Goal: Find specific page/section: Find specific page/section

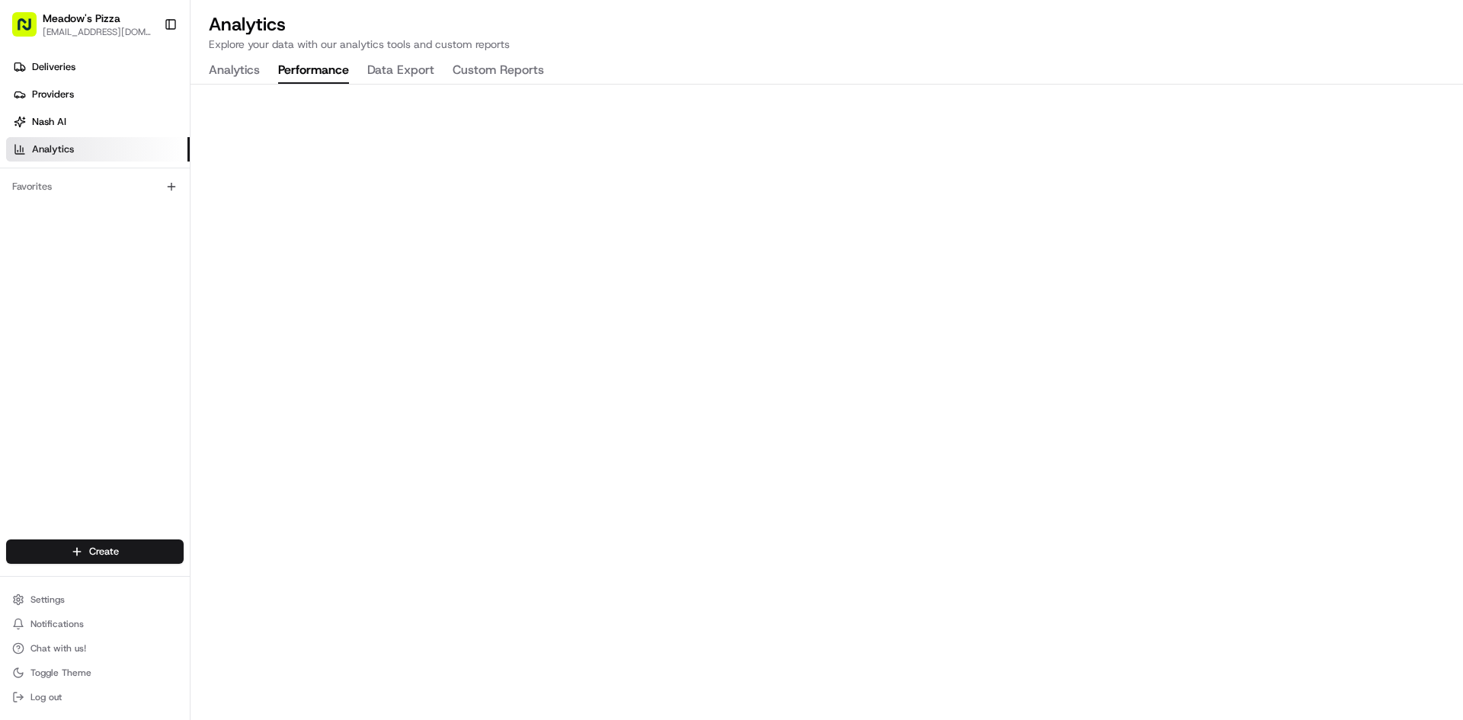
click at [316, 72] on button "Performance" at bounding box center [313, 71] width 71 height 26
click at [261, 66] on div "Analytics Performance Data Export Custom Reports" at bounding box center [376, 71] width 372 height 26
click at [232, 69] on button "Analytics" at bounding box center [234, 71] width 51 height 26
click at [82, 71] on link "Deliveries" at bounding box center [98, 67] width 184 height 24
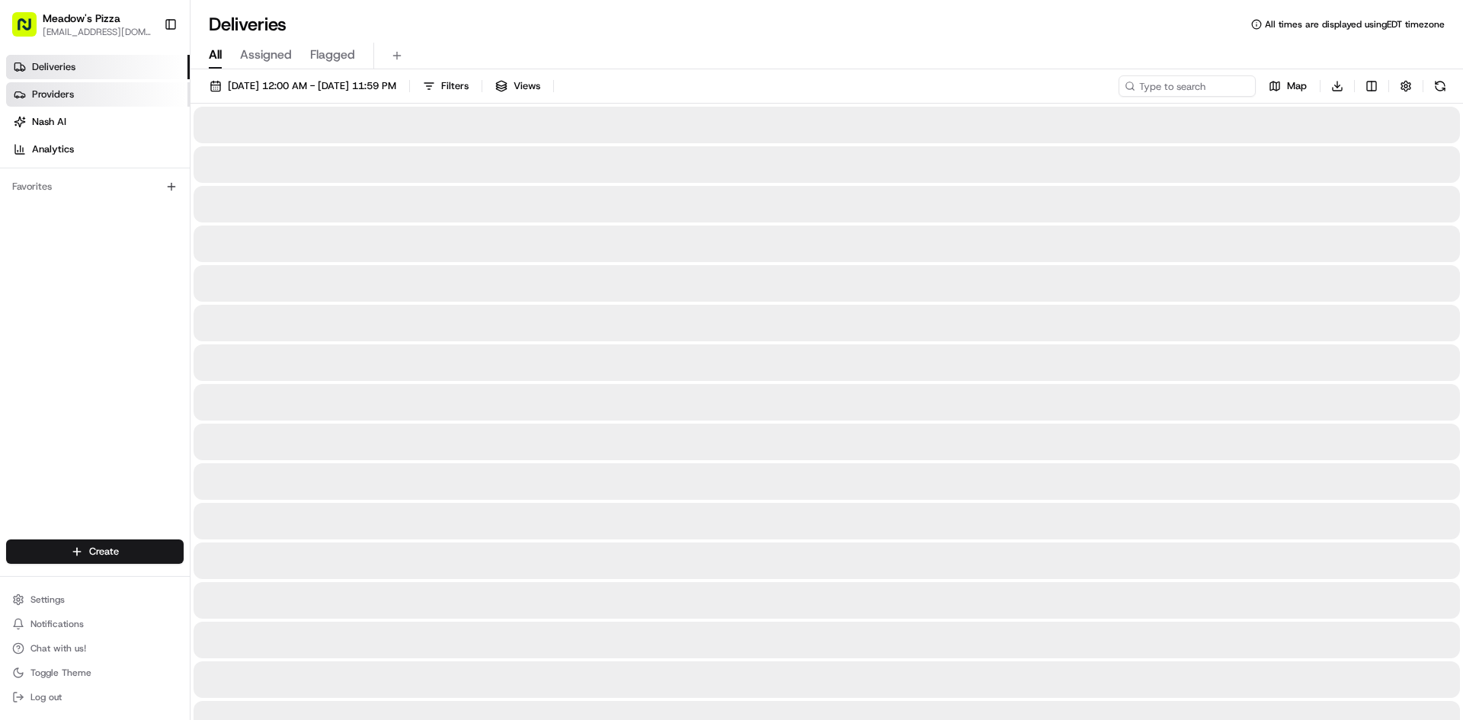
click at [85, 87] on link "Providers" at bounding box center [98, 94] width 184 height 24
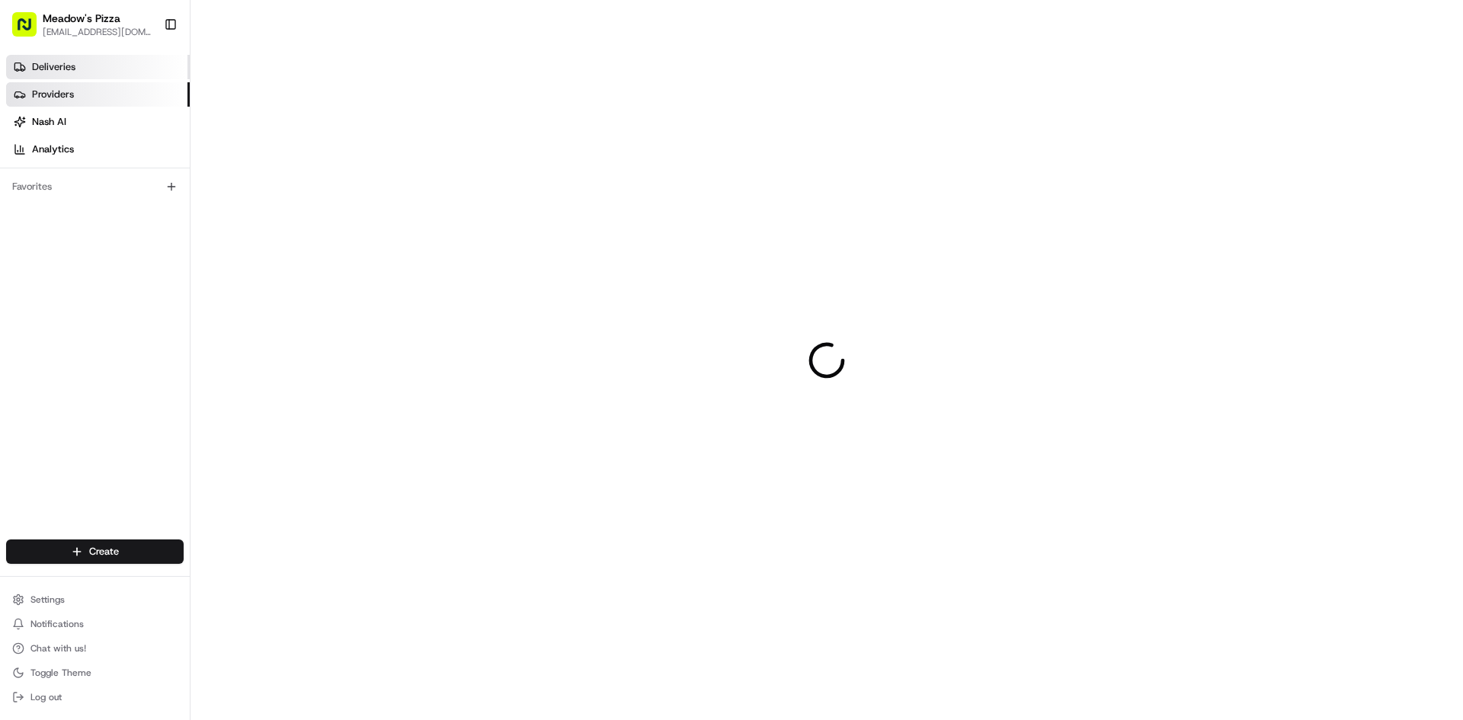
click at [93, 64] on link "Deliveries" at bounding box center [98, 67] width 184 height 24
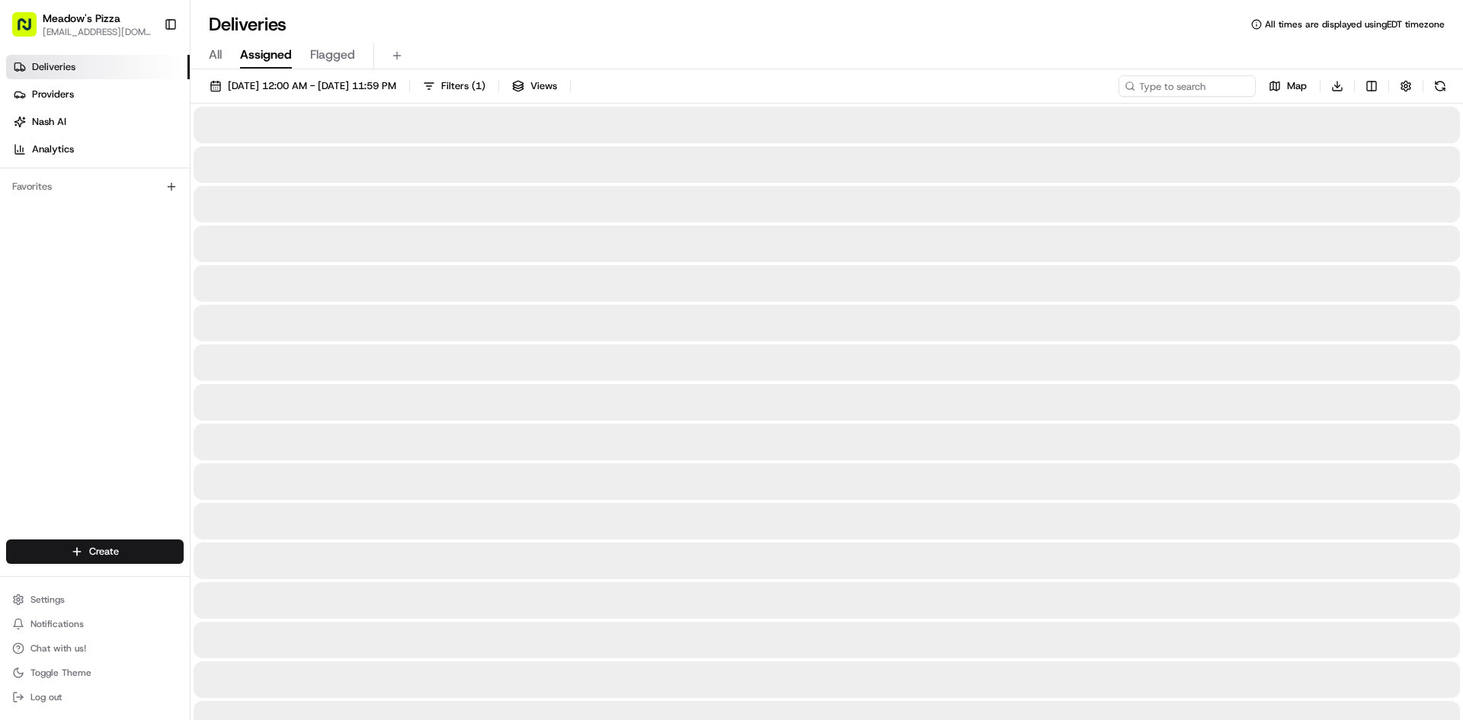
click at [285, 53] on span "Assigned" at bounding box center [266, 55] width 52 height 18
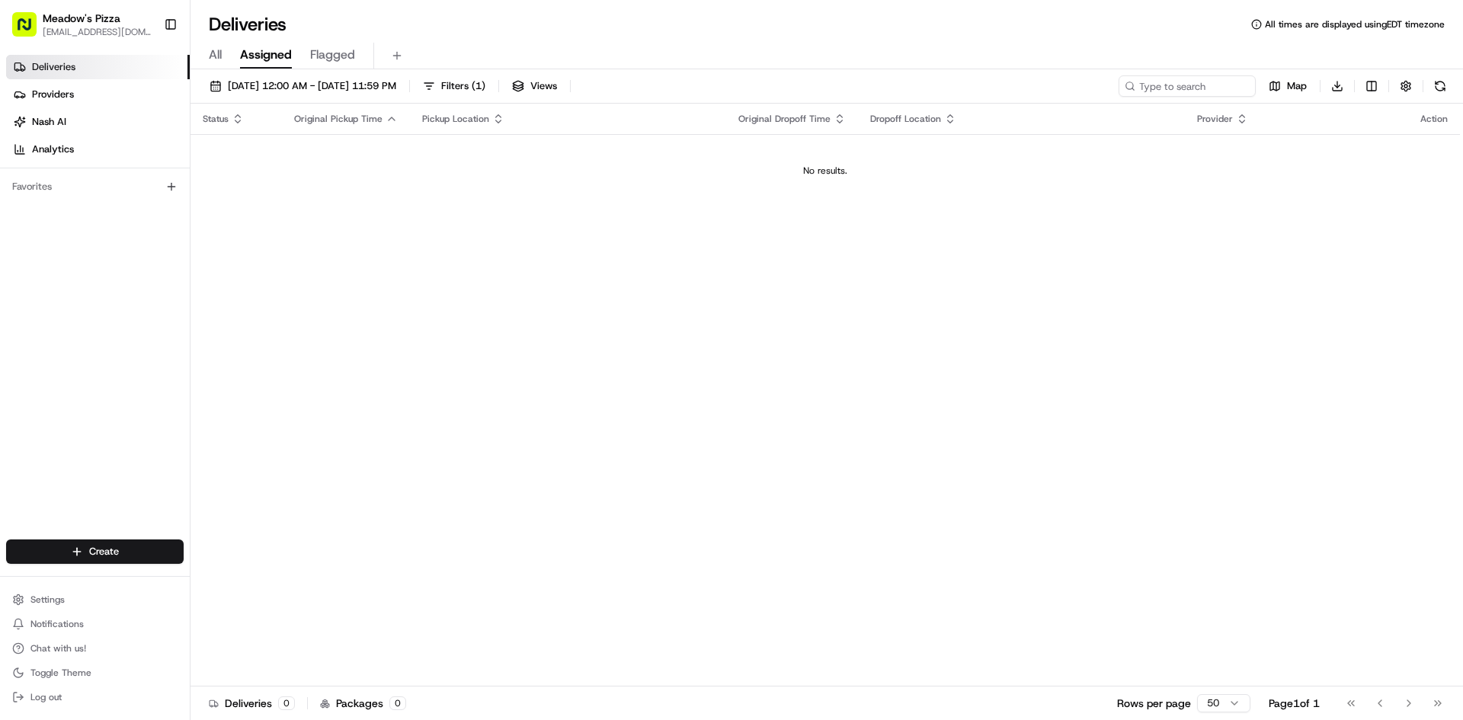
click at [215, 69] on div "All Assigned Flagged" at bounding box center [826, 56] width 1273 height 27
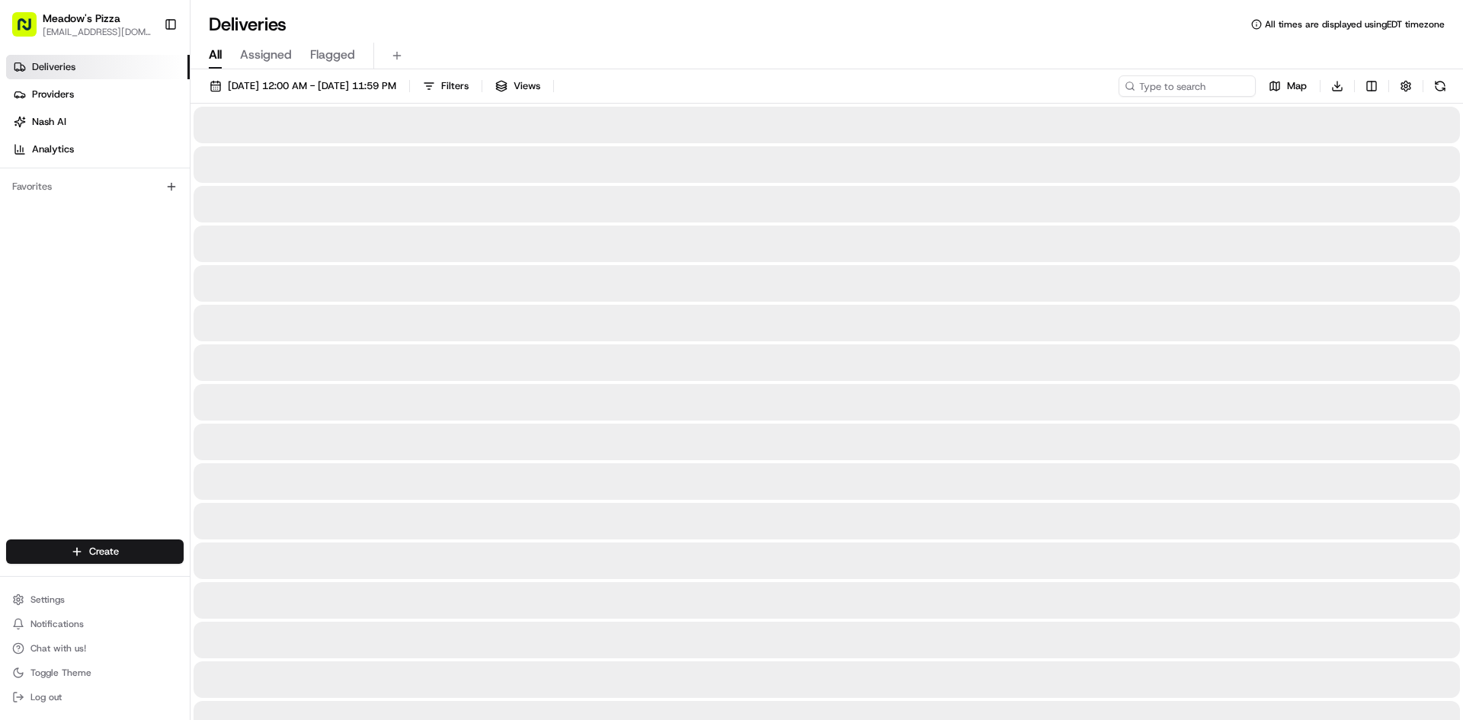
click at [217, 65] on button "All" at bounding box center [215, 56] width 13 height 26
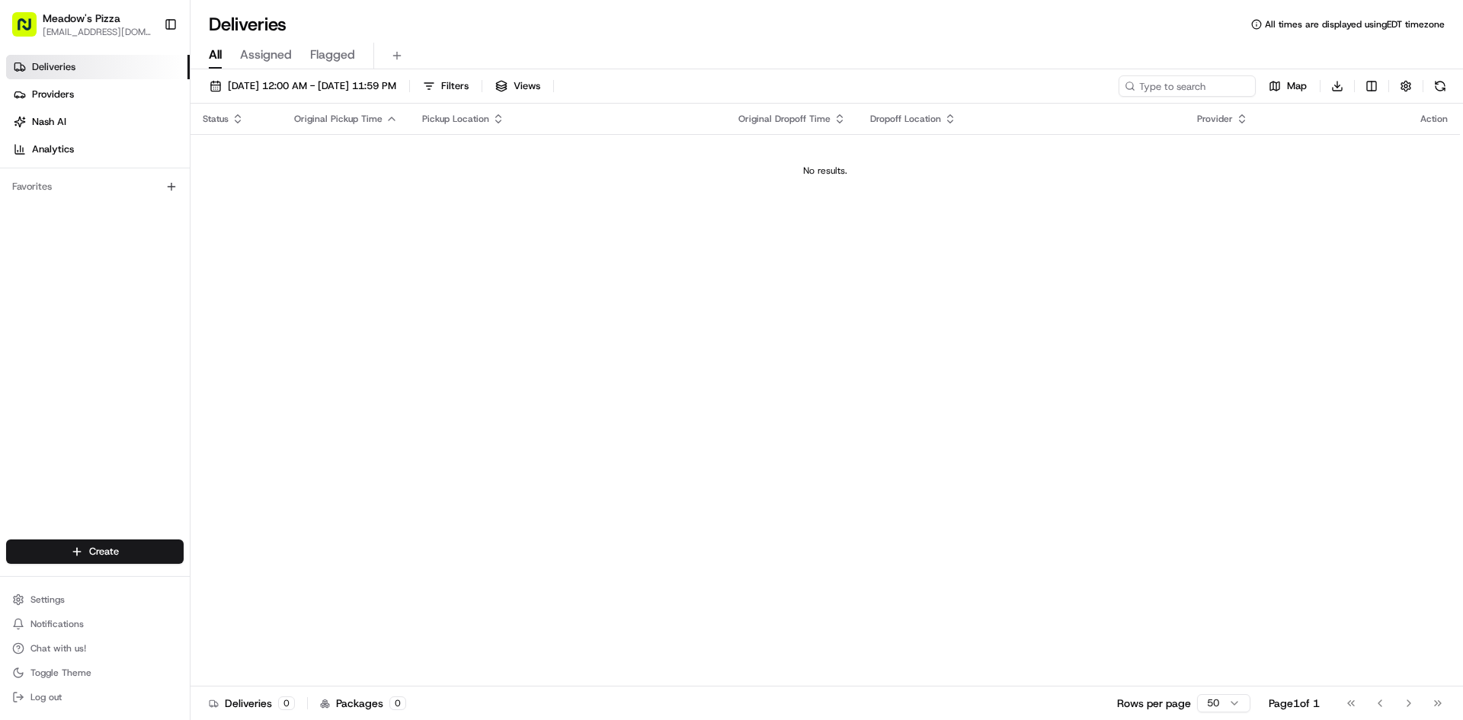
click at [97, 27] on span "[EMAIL_ADDRESS][DOMAIN_NAME]" at bounding box center [97, 32] width 109 height 12
click at [95, 668] on button "Toggle Theme" at bounding box center [95, 672] width 178 height 21
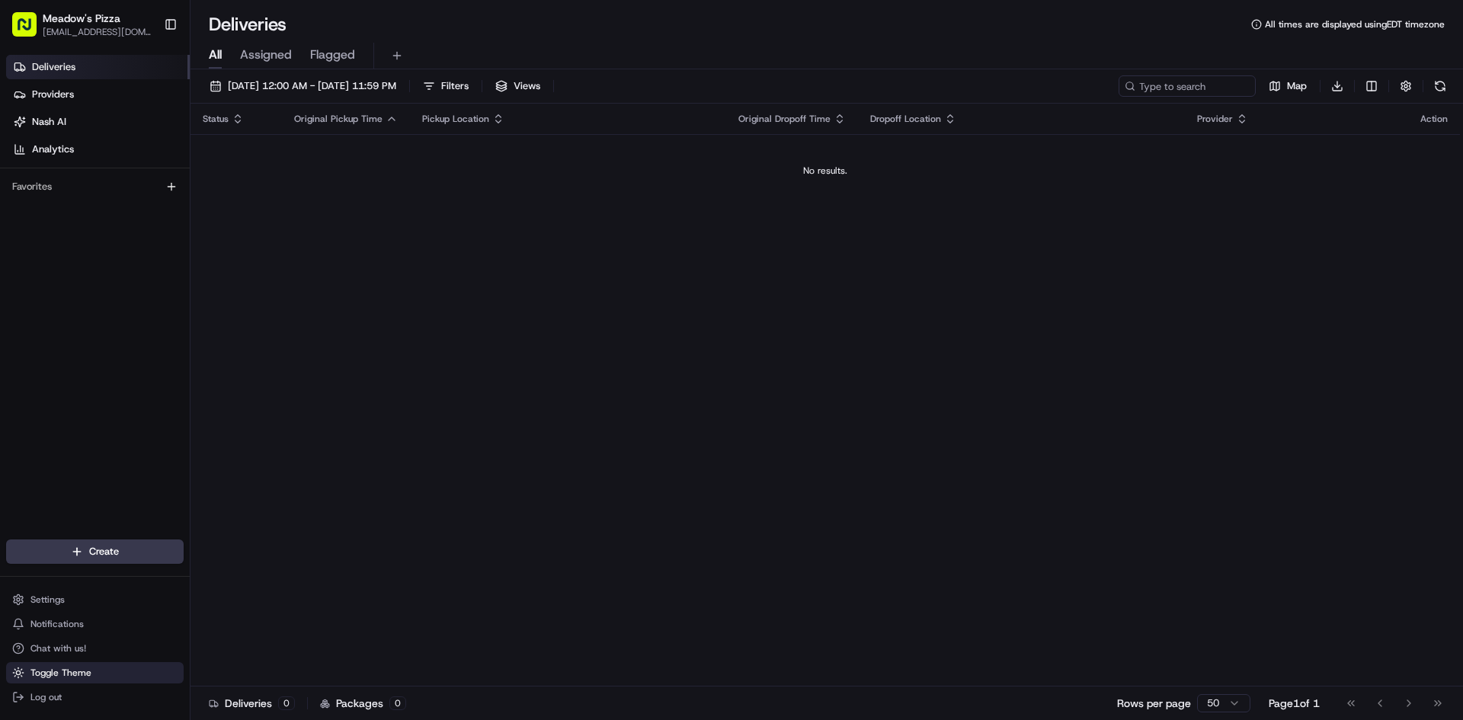
click at [95, 668] on button "Toggle Theme" at bounding box center [95, 672] width 178 height 21
